Goal: Task Accomplishment & Management: Manage account settings

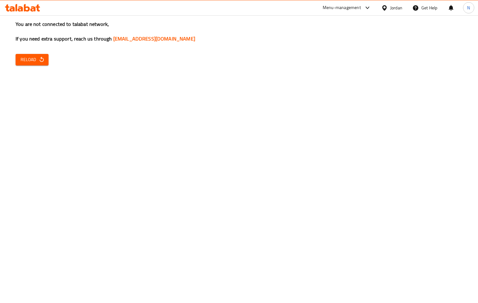
click at [40, 65] on button "Reload" at bounding box center [32, 60] width 33 height 12
click at [37, 61] on span "Reload" at bounding box center [32, 60] width 23 height 8
click at [39, 61] on icon "button" at bounding box center [42, 59] width 6 height 6
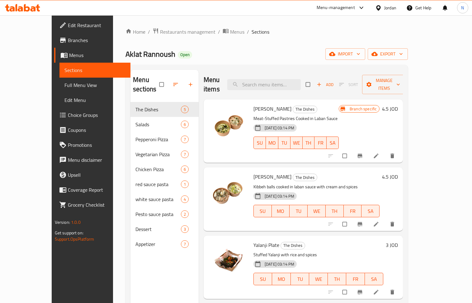
click at [388, 14] on div "Jordan" at bounding box center [385, 7] width 31 height 15
click at [391, 4] on div "Jordan" at bounding box center [390, 7] width 12 height 7
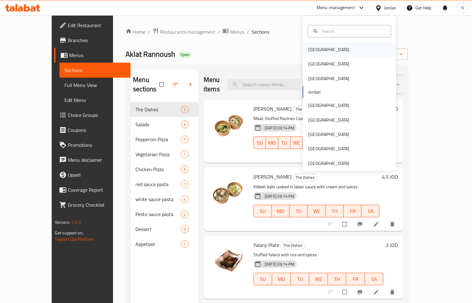
click at [327, 49] on div "[GEOGRAPHIC_DATA]" at bounding box center [349, 49] width 93 height 14
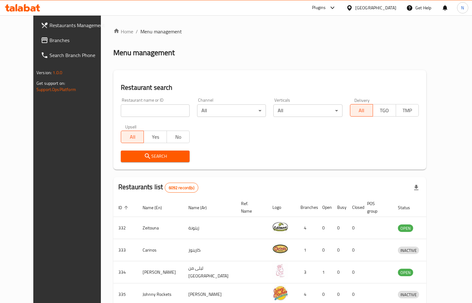
click at [49, 42] on span "Branches" at bounding box center [78, 39] width 58 height 7
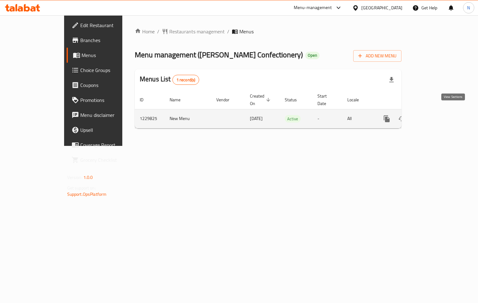
click at [439, 112] on link "enhanced table" at bounding box center [431, 118] width 15 height 15
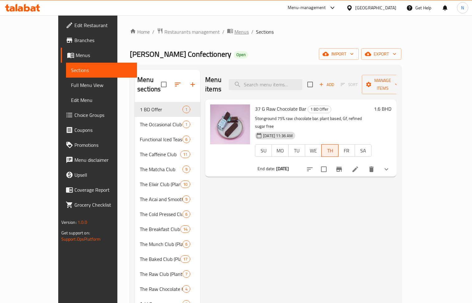
click at [234, 35] on span "Menus" at bounding box center [241, 31] width 14 height 7
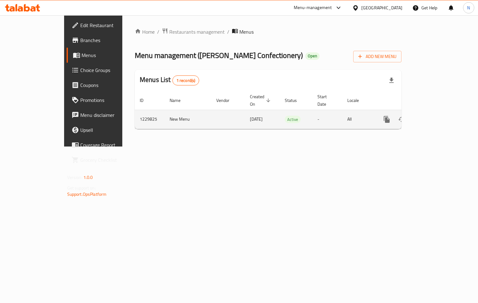
click at [435, 116] on icon "enhanced table" at bounding box center [431, 118] width 7 height 7
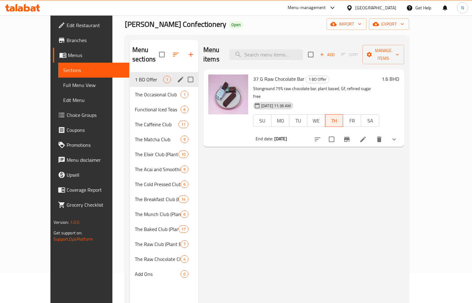
scroll to position [4, 0]
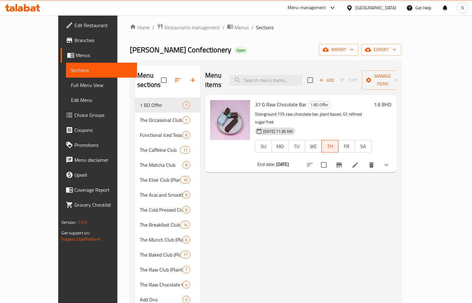
click at [266, 68] on div "Menu items Add Sort Manage items" at bounding box center [300, 80] width 191 height 30
click at [272, 75] on input "search" at bounding box center [265, 80] width 73 height 11
paste input "Totally Tahini Cookie"
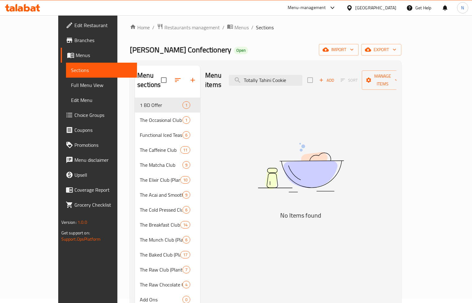
type input "Totally Tahini Cookie"
click at [185, 73] on button "button" at bounding box center [192, 80] width 15 height 15
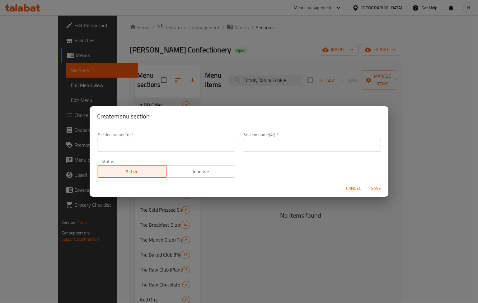
click at [162, 148] on input "text" at bounding box center [166, 145] width 138 height 12
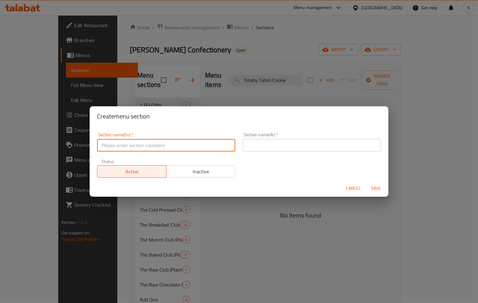
paste input "supercharge"
type input "supercharge"
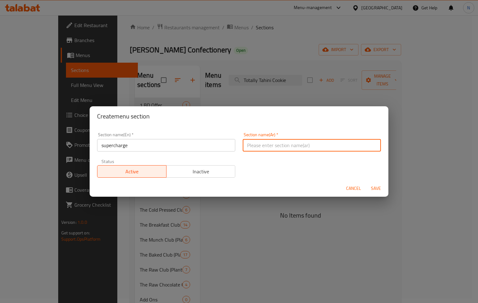
click at [318, 147] on input "text" at bounding box center [312, 145] width 138 height 12
type input "سوبر شارج"
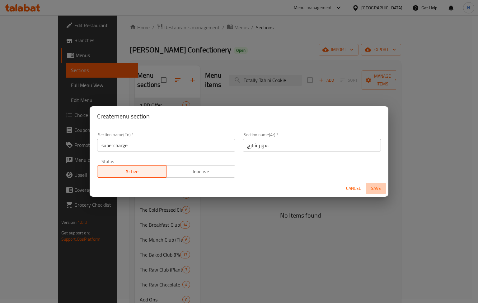
click at [376, 186] on span "Save" at bounding box center [376, 188] width 15 height 8
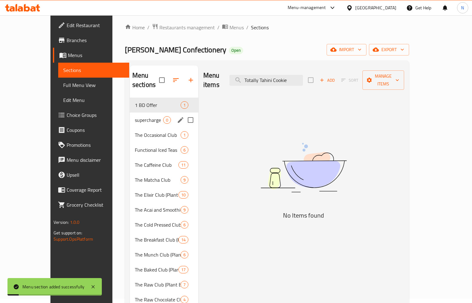
click at [144, 112] on div "supercharge 0" at bounding box center [164, 119] width 68 height 15
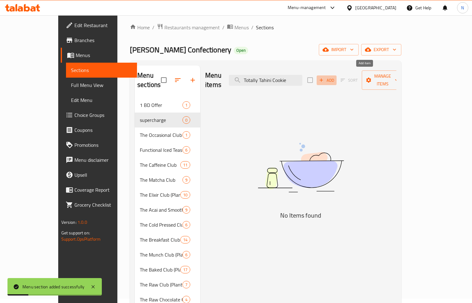
click at [335, 78] on span "Add" at bounding box center [326, 80] width 17 height 7
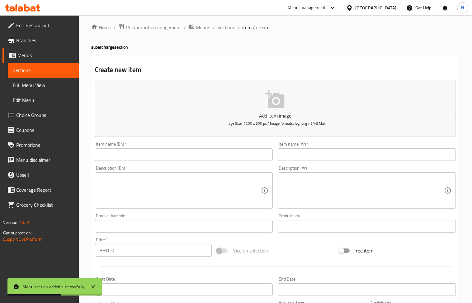
click at [161, 198] on textarea at bounding box center [180, 191] width 162 height 30
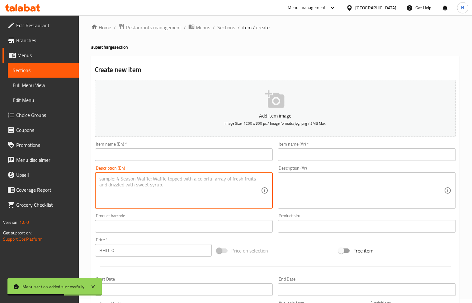
paste textarea "Plant based protein scoop (may alter the flavour, but it’s still too good!!!)"
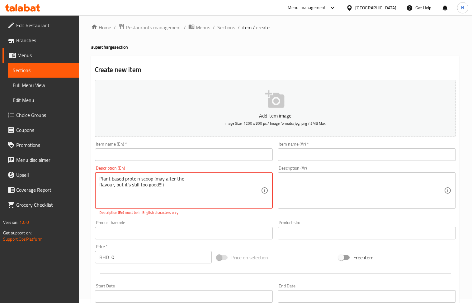
paste textarea "[MEDICAL_DATA] blend, magnesium drops, zinc drops, reishi, lions mane, ashwagan…"
type textarea "Plant based protein scoop (may alter the flavour, but it’s still too good!!!) […"
click at [387, 12] on div "[GEOGRAPHIC_DATA]" at bounding box center [371, 7] width 60 height 15
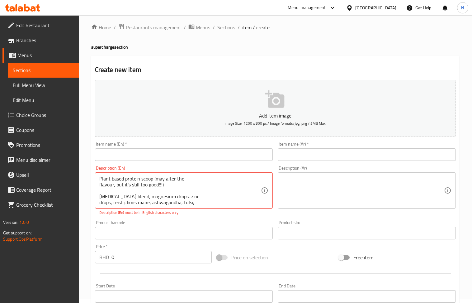
click at [387, 9] on div "[GEOGRAPHIC_DATA]" at bounding box center [375, 7] width 41 height 7
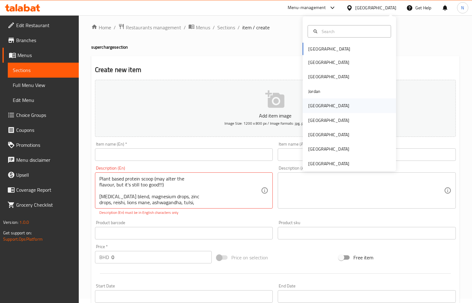
click at [322, 102] on div "[GEOGRAPHIC_DATA]" at bounding box center [349, 105] width 93 height 14
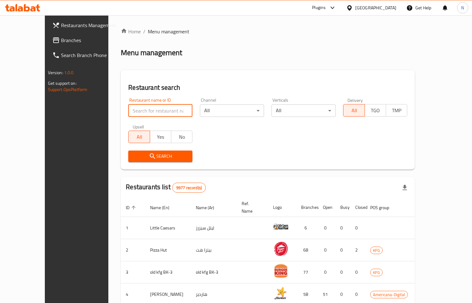
paste input "615203"
type input "615203"
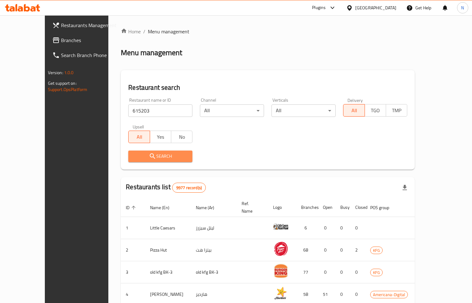
click at [151, 158] on span "Search" at bounding box center [160, 156] width 54 height 8
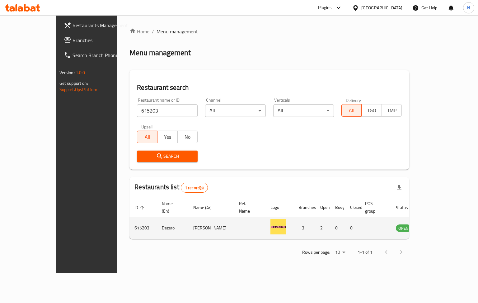
click at [436, 224] on icon "enhanced table" at bounding box center [432, 227] width 7 height 7
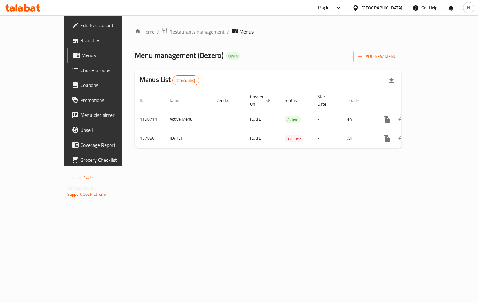
click at [80, 42] on span "Branches" at bounding box center [109, 39] width 59 height 7
